Goal: Navigation & Orientation: Find specific page/section

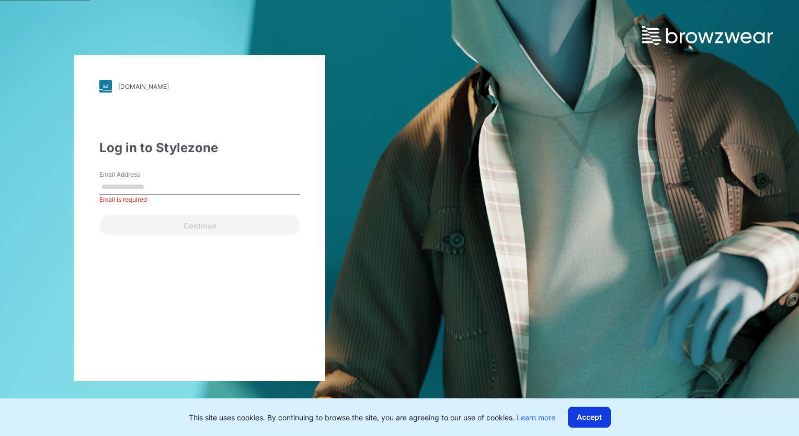
click at [594, 420] on button "Accept" at bounding box center [589, 417] width 43 height 21
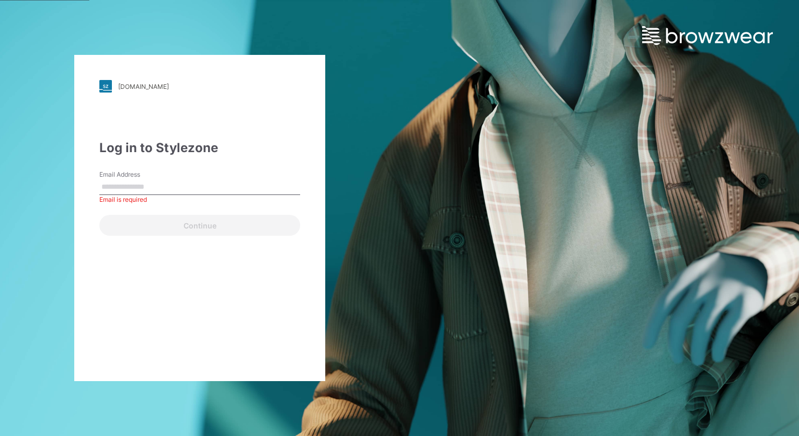
click at [594, 419] on div "pic.stylezone.com Loading... Log in to Stylezone Email Address Email is require…" at bounding box center [399, 218] width 799 height 436
click at [209, 224] on div "Continue" at bounding box center [199, 223] width 201 height 25
click at [673, 38] on img at bounding box center [707, 35] width 131 height 19
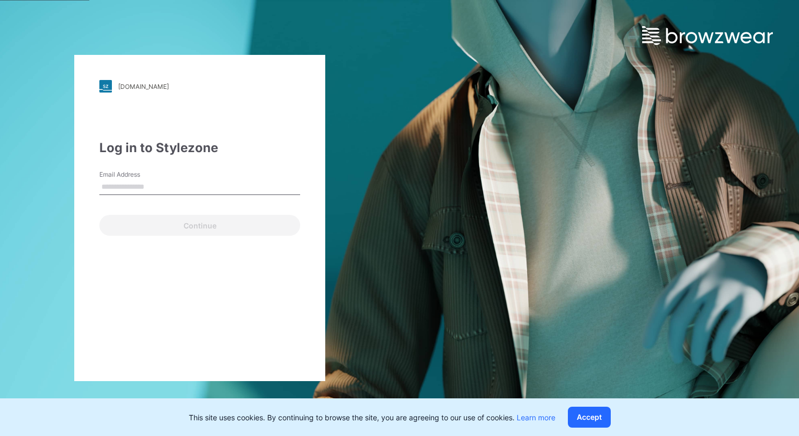
click at [707, 39] on img at bounding box center [707, 35] width 131 height 19
click at [140, 183] on input "Email Address" at bounding box center [199, 187] width 201 height 16
type input "**********"
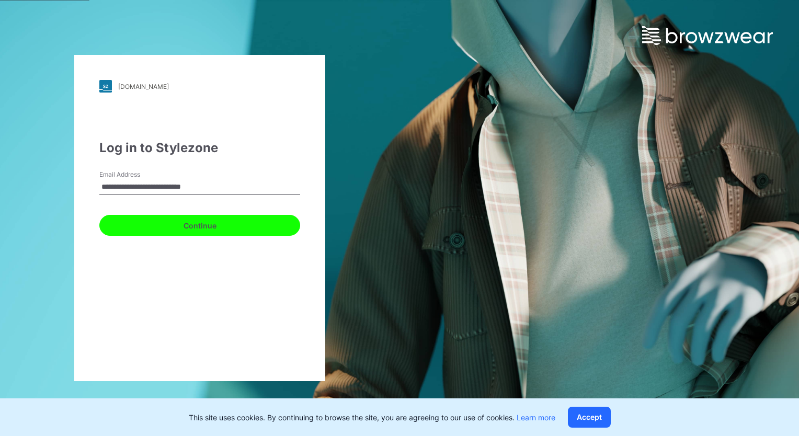
click at [224, 225] on button "Continue" at bounding box center [199, 225] width 201 height 21
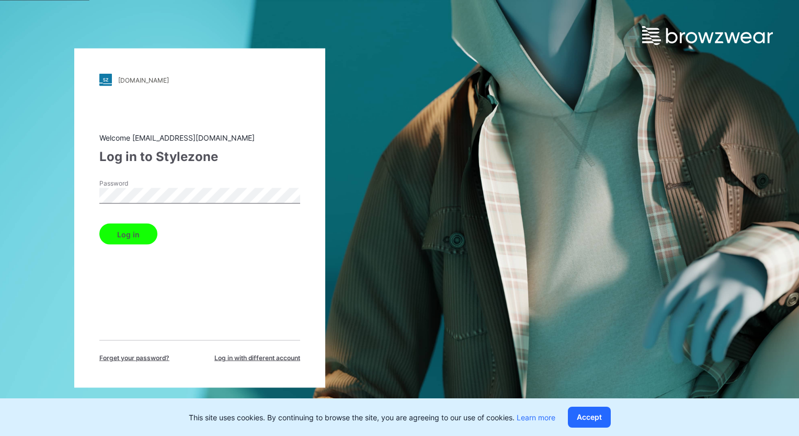
click at [124, 233] on button "Log in" at bounding box center [128, 234] width 58 height 21
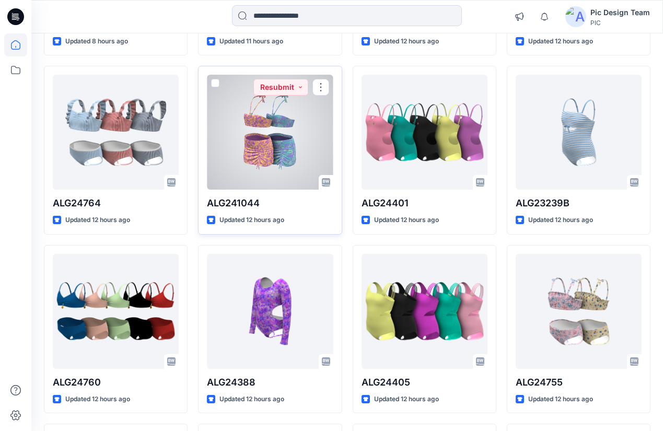
scroll to position [157, 0]
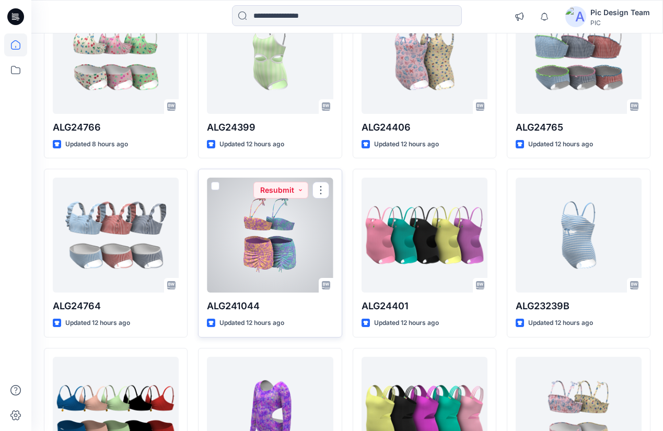
click at [289, 204] on div at bounding box center [270, 235] width 126 height 115
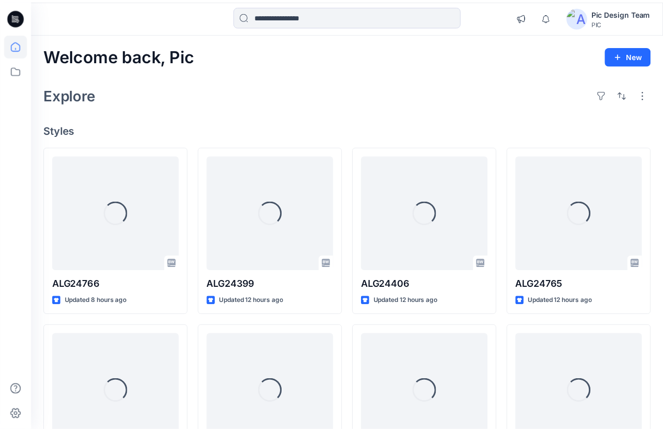
scroll to position [157, 0]
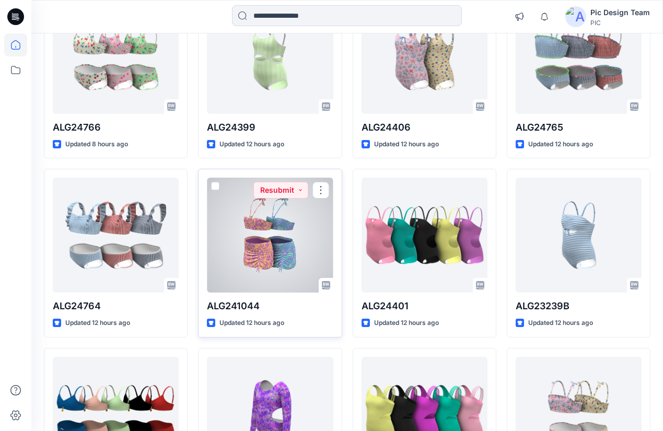
click at [300, 235] on div at bounding box center [270, 235] width 126 height 115
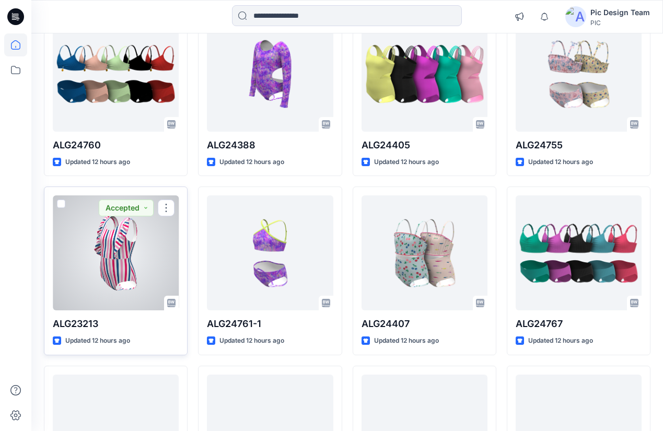
scroll to position [523, 0]
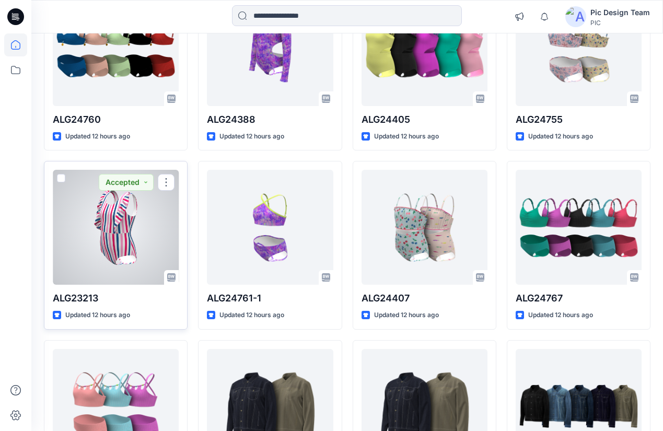
click at [116, 230] on div at bounding box center [116, 227] width 126 height 115
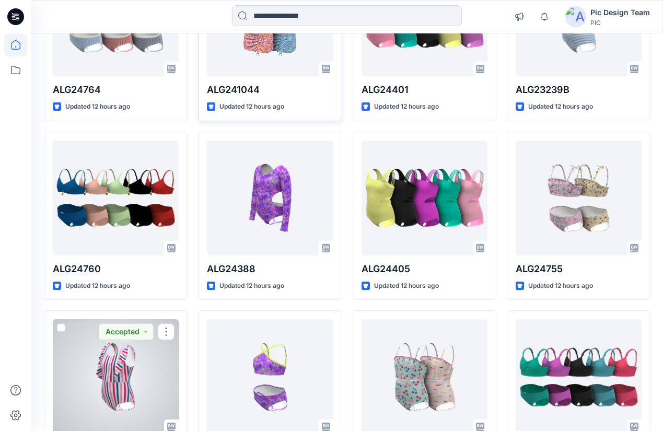
scroll to position [209, 0]
